Goal: Information Seeking & Learning: Learn about a topic

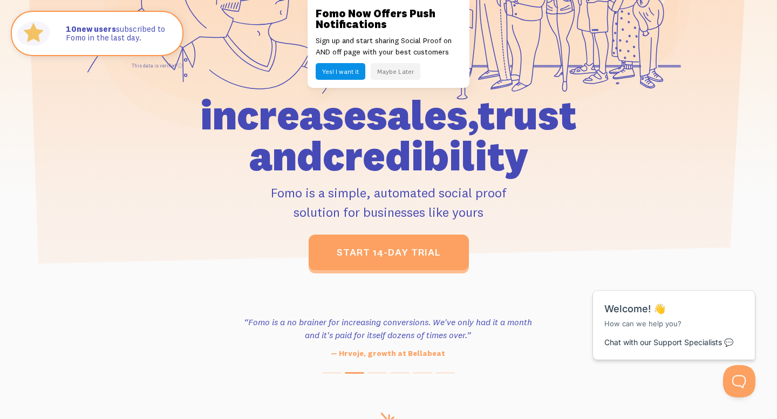
click at [397, 70] on button "Maybe Later" at bounding box center [396, 71] width 50 height 17
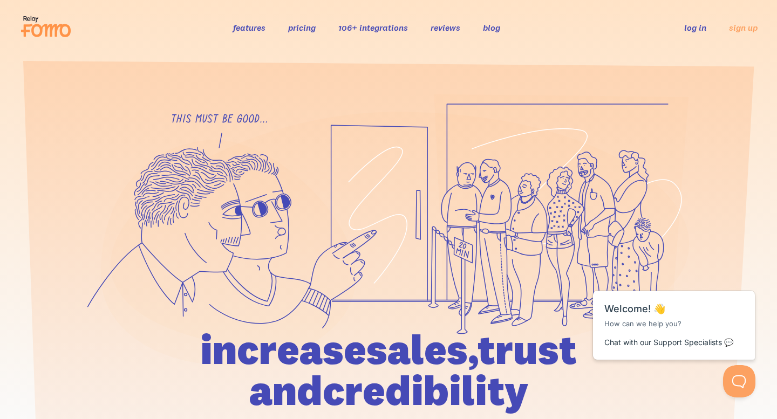
click at [256, 28] on link "features" at bounding box center [249, 27] width 32 height 11
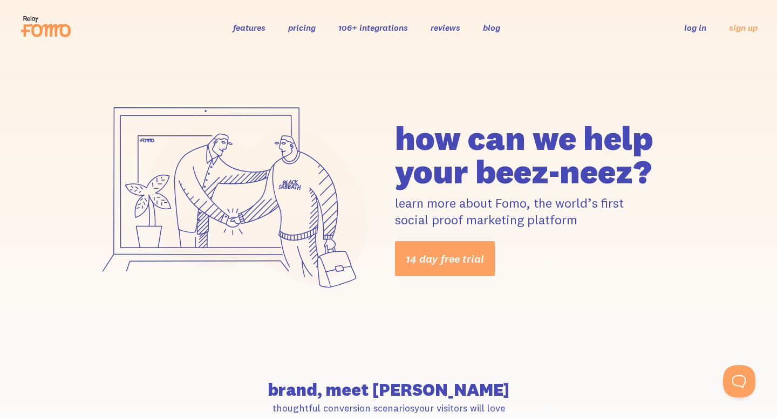
click at [291, 29] on link "pricing" at bounding box center [302, 27] width 28 height 11
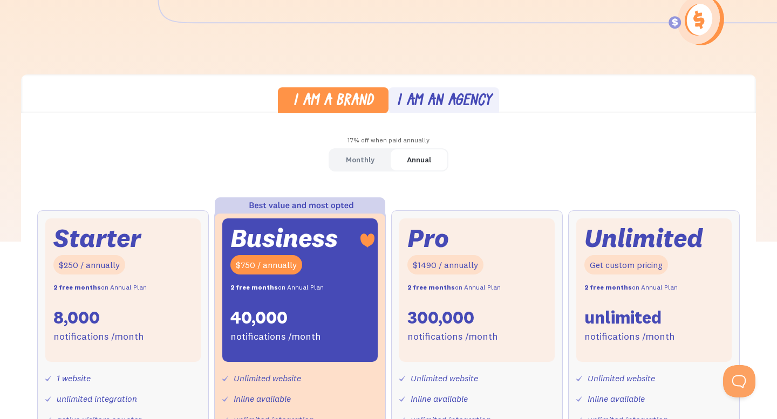
scroll to position [263, 0]
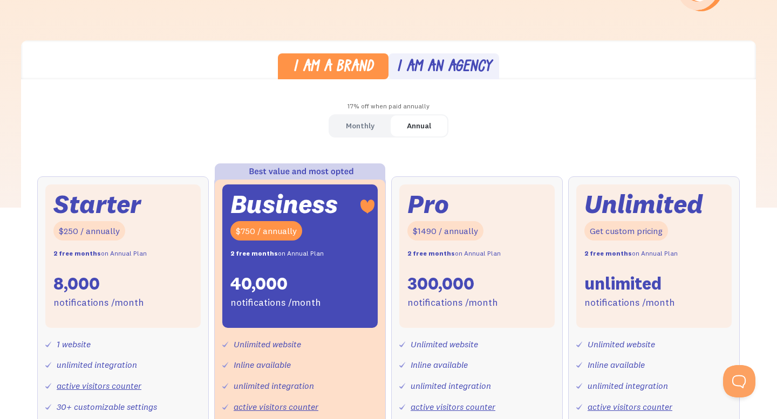
click at [353, 121] on div "Monthly" at bounding box center [360, 126] width 29 height 16
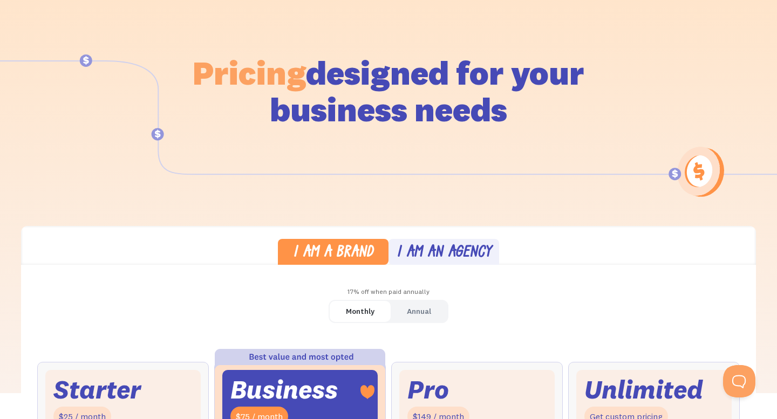
scroll to position [0, 0]
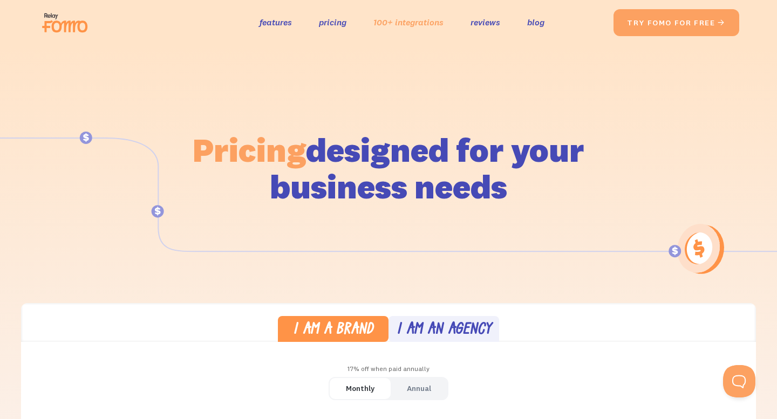
click at [425, 23] on link "100+ integrations" at bounding box center [408, 23] width 70 height 16
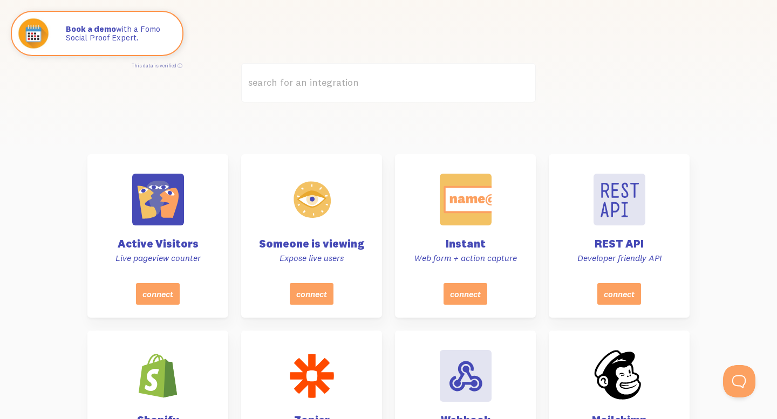
scroll to position [283, 0]
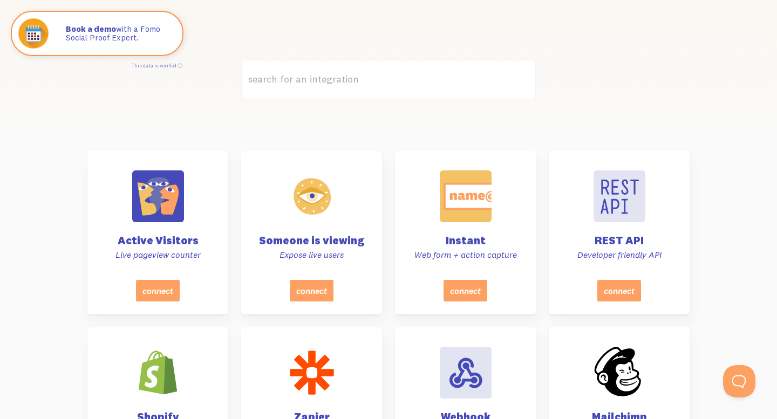
click at [323, 89] on label "search for an integration" at bounding box center [388, 79] width 295 height 39
click at [323, 89] on input "search for an integration" at bounding box center [388, 79] width 295 height 39
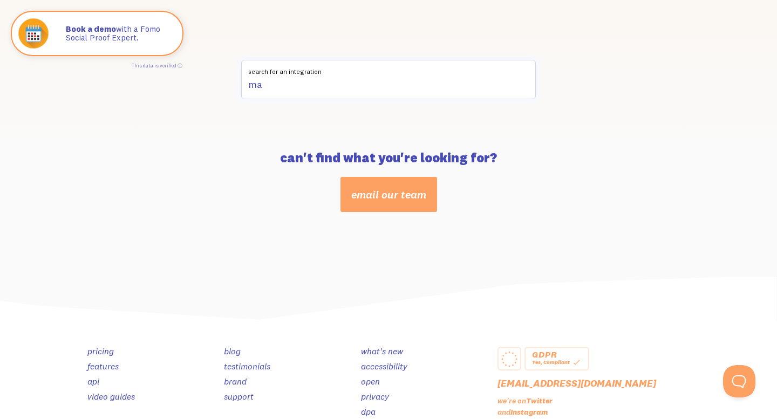
type input "m"
type input "l"
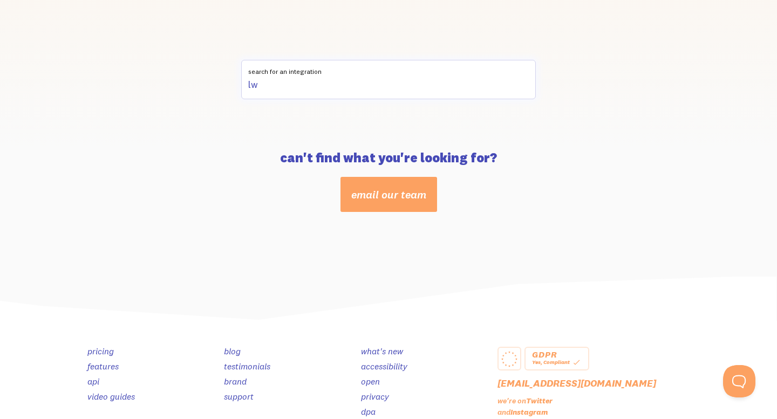
type input "l"
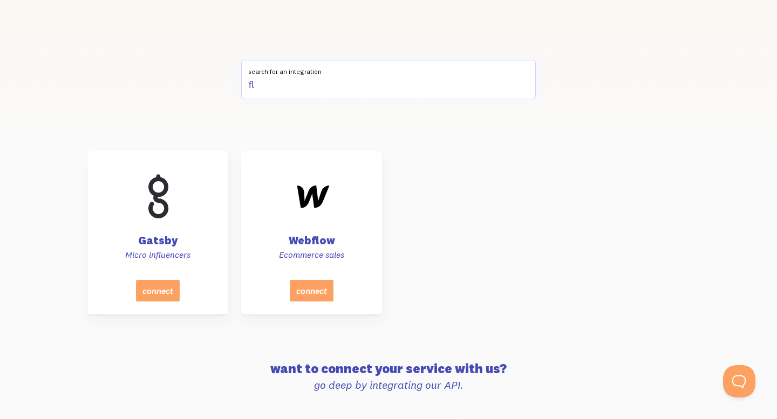
type input "f"
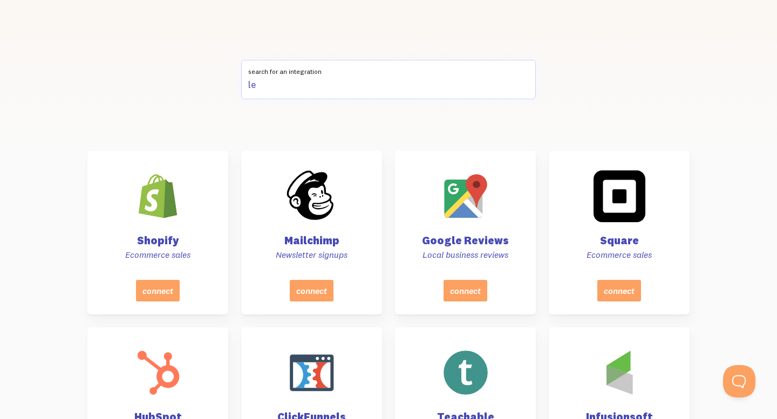
type input "l"
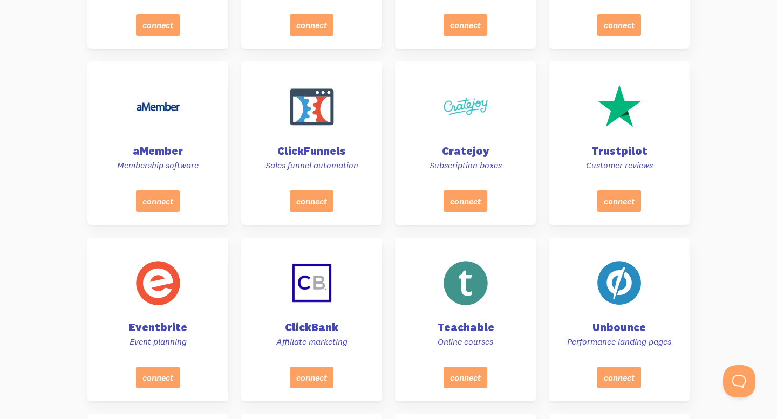
scroll to position [849, 0]
